Goal: Information Seeking & Learning: Learn about a topic

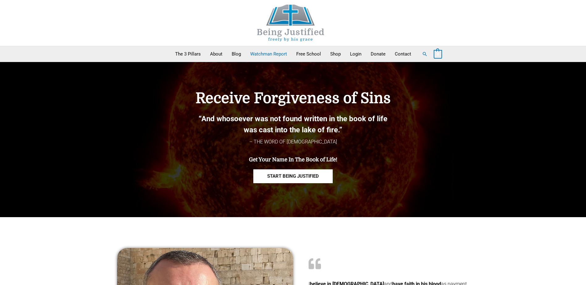
click at [257, 54] on link "Watchman Report" at bounding box center [268, 53] width 46 height 15
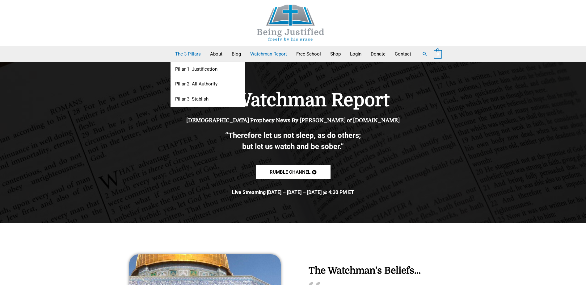
click at [191, 55] on link "The 3 Pillars" at bounding box center [187, 53] width 35 height 15
click at [187, 55] on link "The 3 Pillars" at bounding box center [187, 53] width 35 height 15
click at [197, 71] on link "Pillar 1: Justification" at bounding box center [207, 69] width 74 height 15
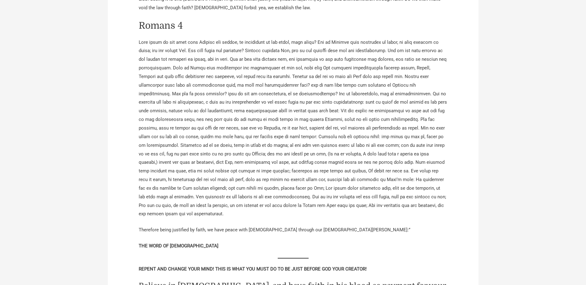
scroll to position [1204, 0]
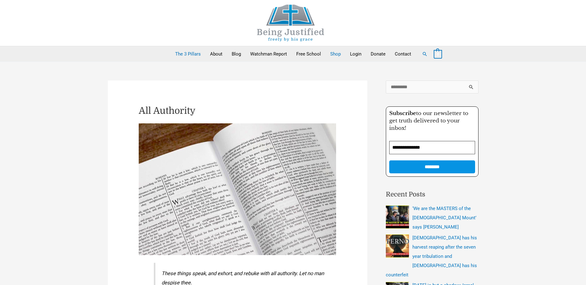
click at [336, 54] on link "Shop" at bounding box center [335, 53] width 20 height 15
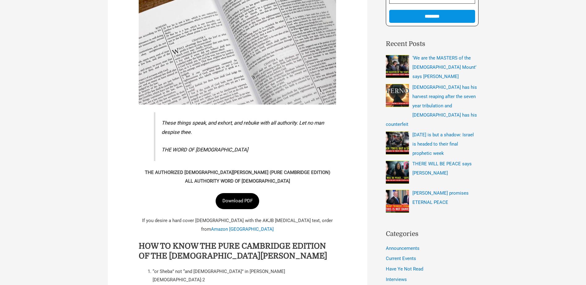
scroll to position [154, 0]
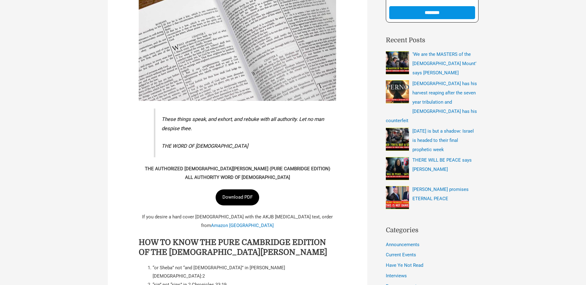
click at [248, 198] on link "Download PDF" at bounding box center [237, 198] width 44 height 16
